Goal: Find specific page/section: Find specific page/section

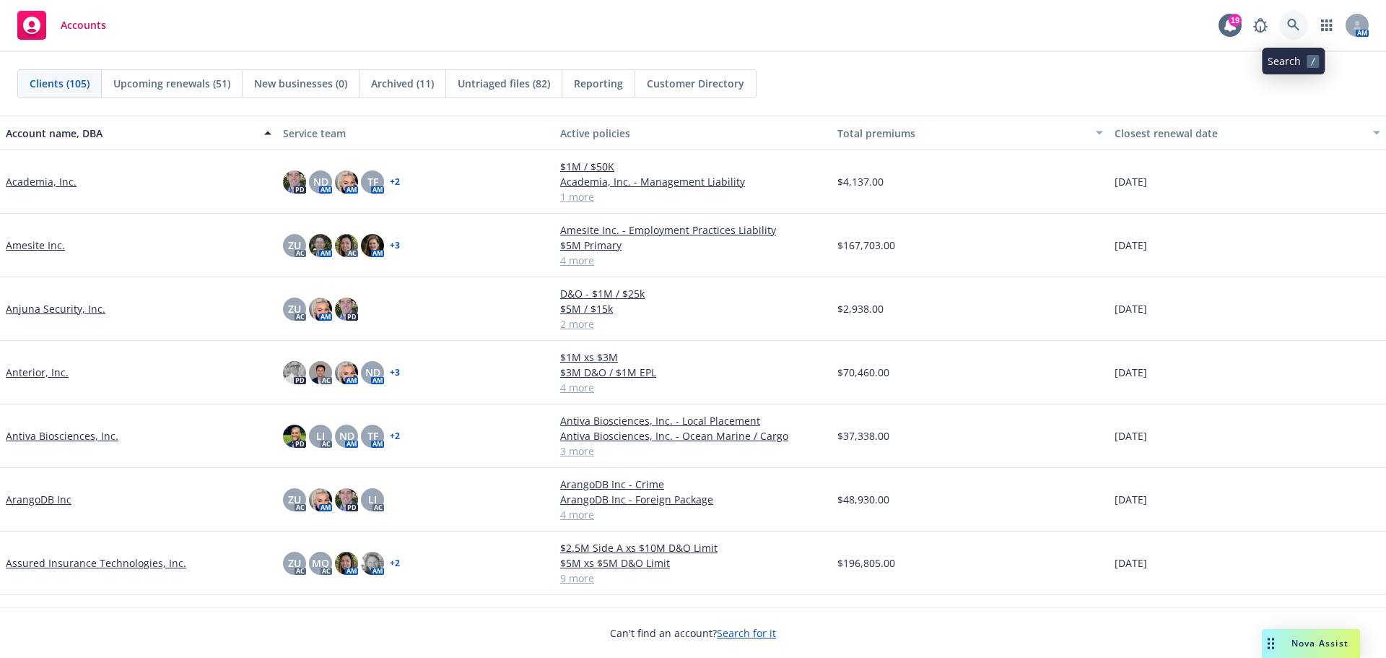
click at [1294, 23] on icon at bounding box center [1293, 25] width 13 height 13
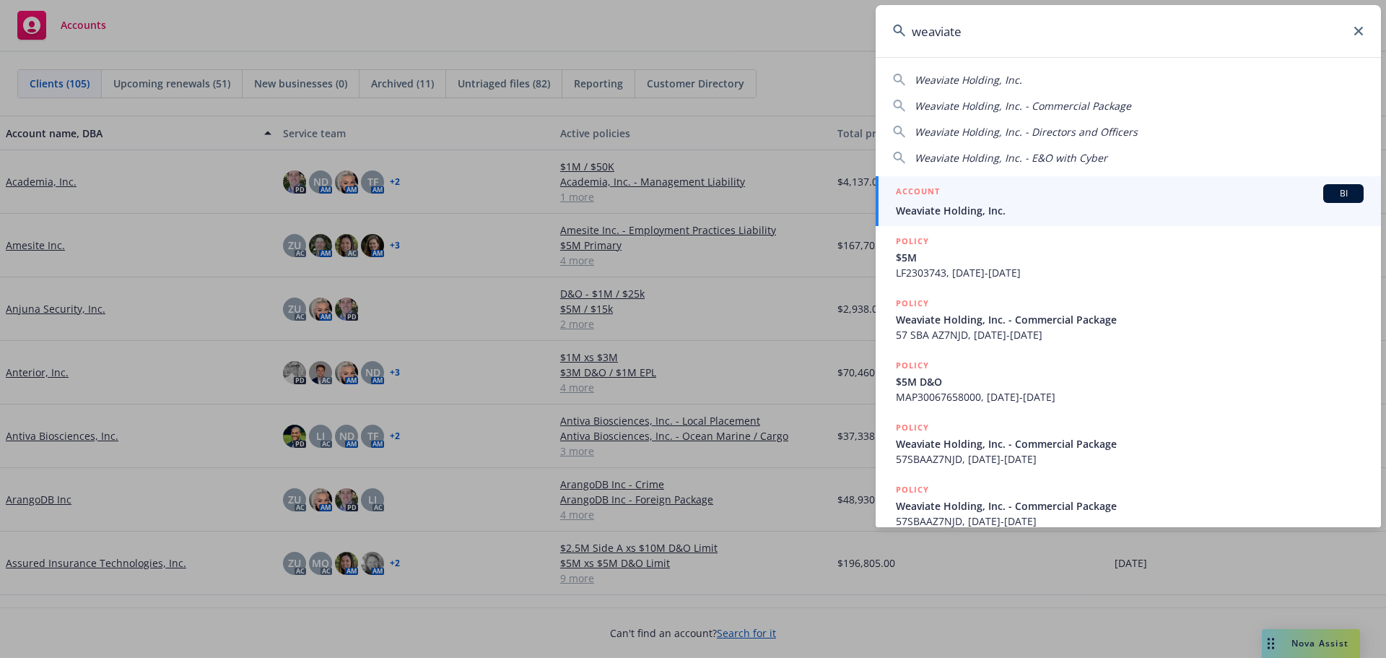
type input "weaviate"
click at [1029, 204] on span "Weaviate Holding, Inc." at bounding box center [1130, 210] width 468 height 15
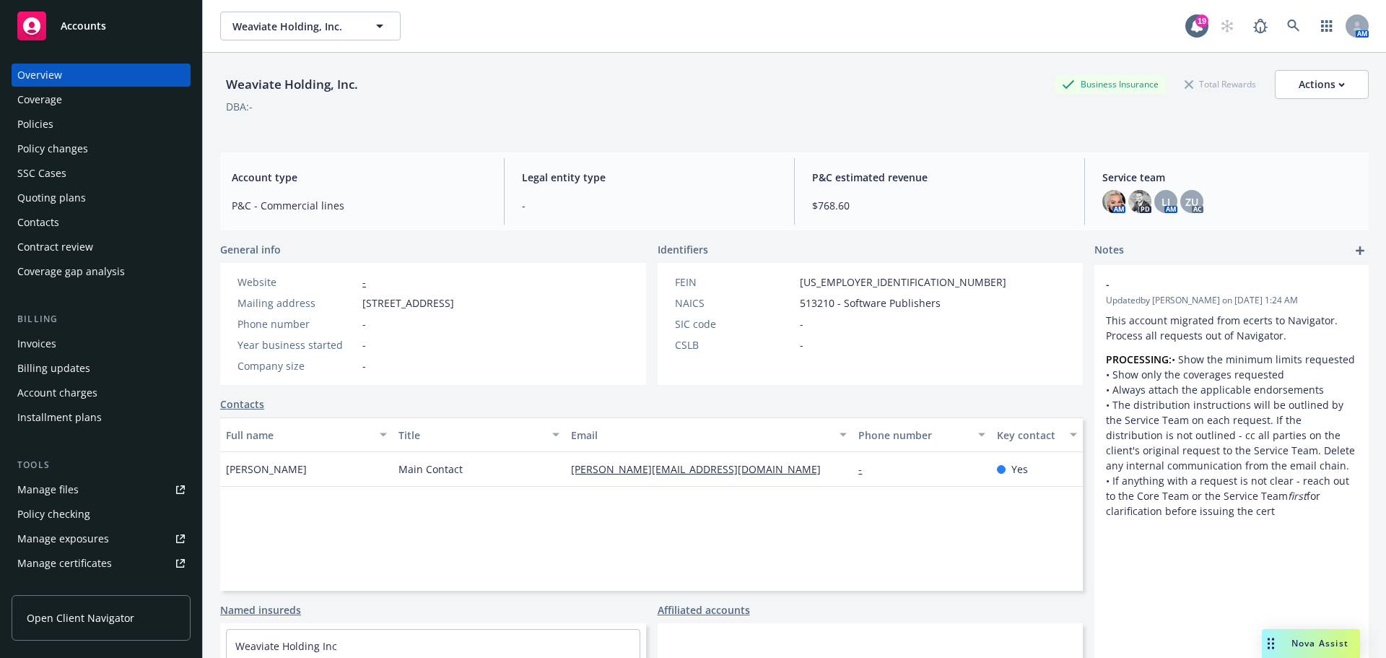
click at [52, 116] on div "Policies" at bounding box center [35, 124] width 36 height 23
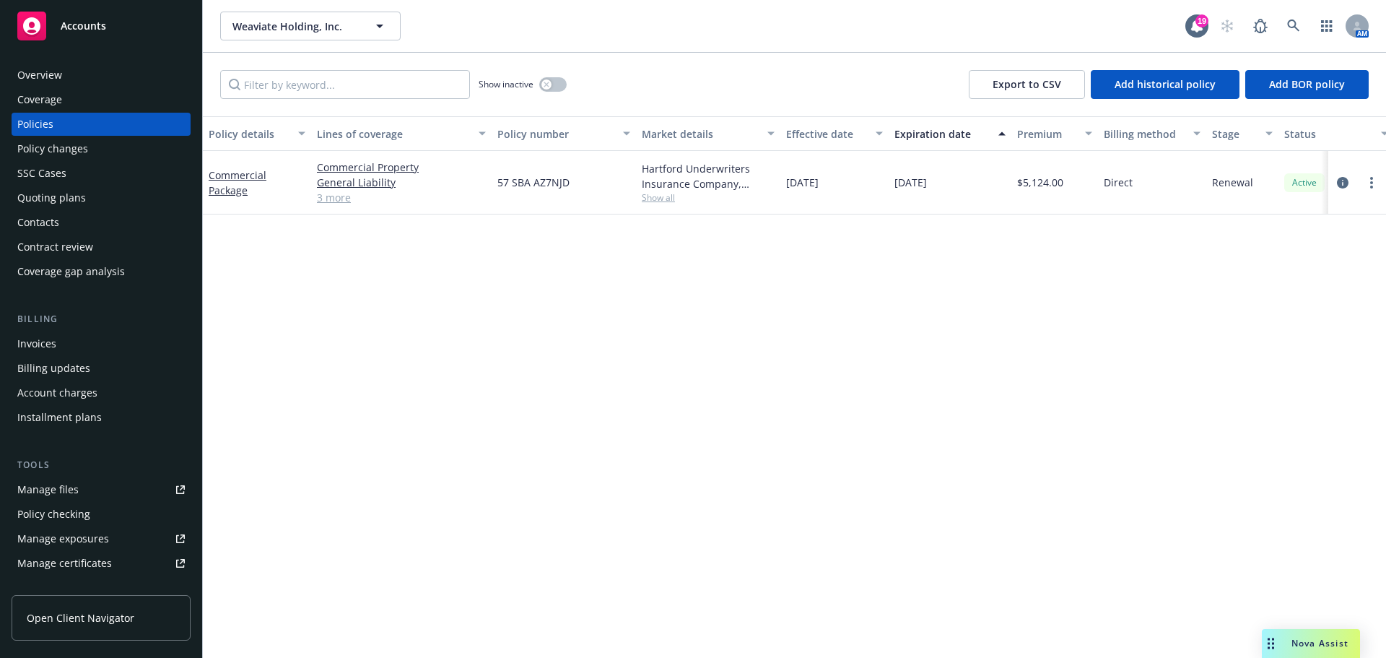
click at [111, 194] on div "Quoting plans" at bounding box center [100, 197] width 167 height 23
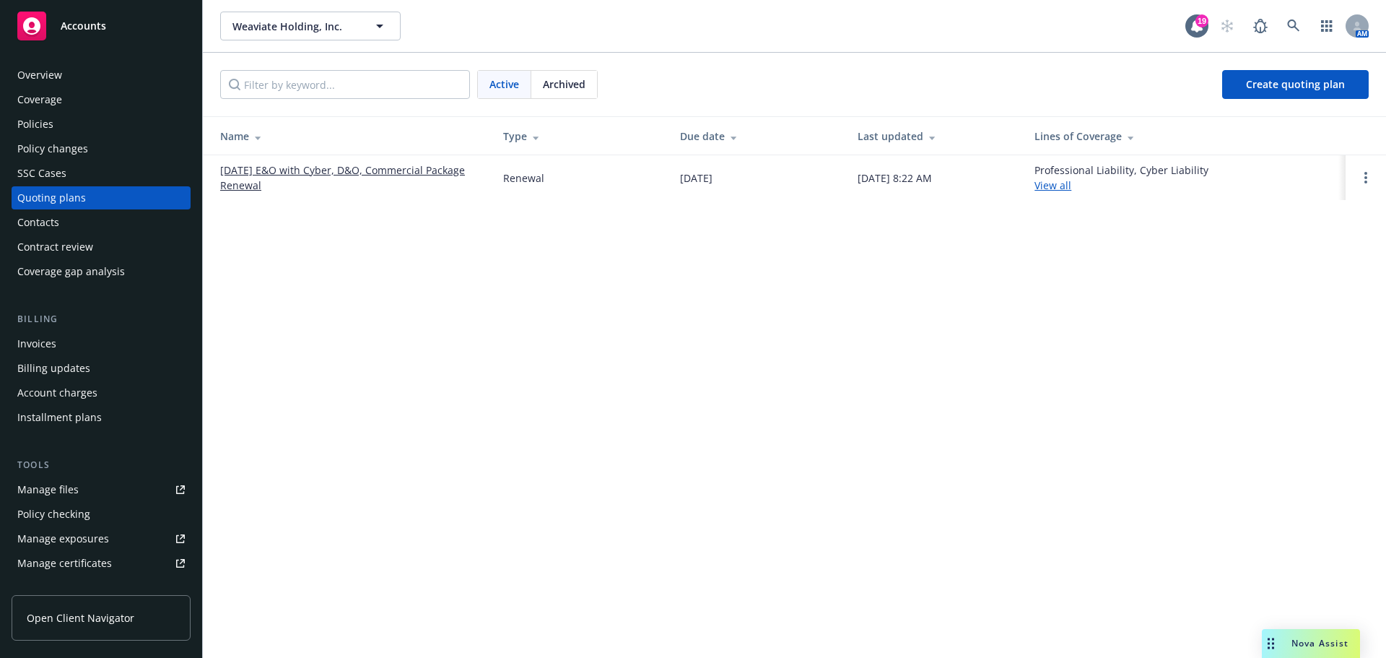
click at [238, 171] on link "[DATE] E&O with Cyber, D&O, Commercial Package Renewal" at bounding box center [350, 177] width 260 height 30
